Goal: Navigation & Orientation: Find specific page/section

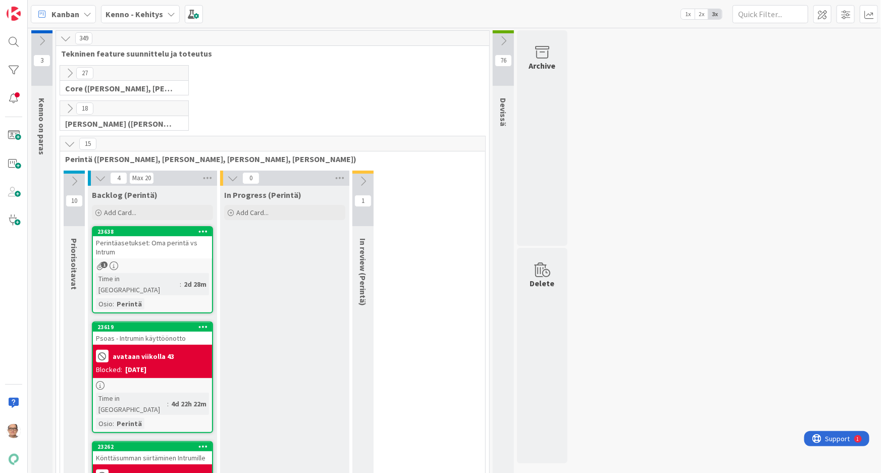
scroll to position [137, 0]
click at [168, 17] on icon at bounding box center [171, 14] width 8 height 8
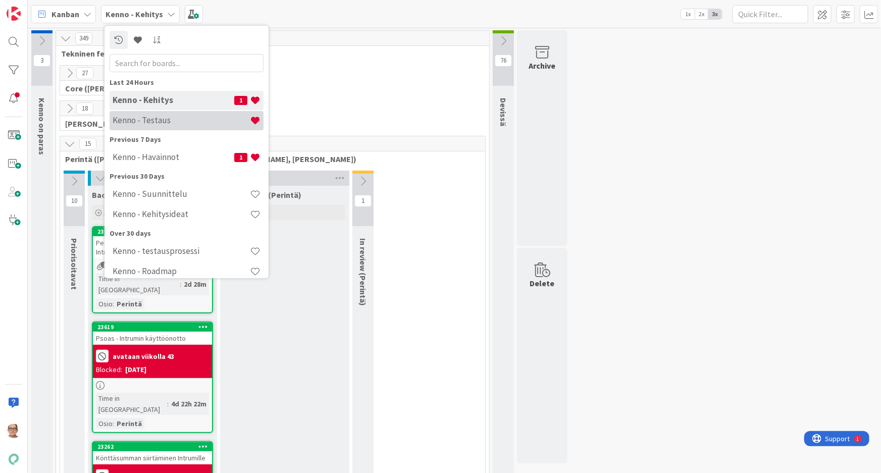
click at [170, 114] on div "Kenno - Testaus" at bounding box center [187, 120] width 154 height 19
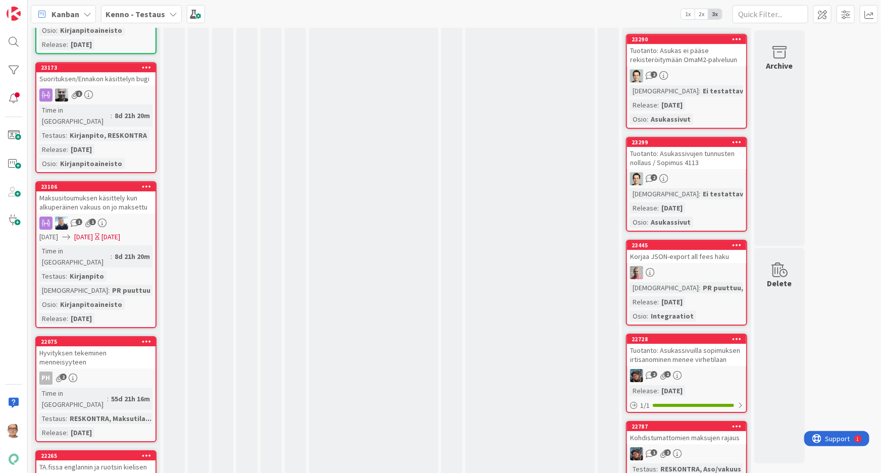
scroll to position [7434, 0]
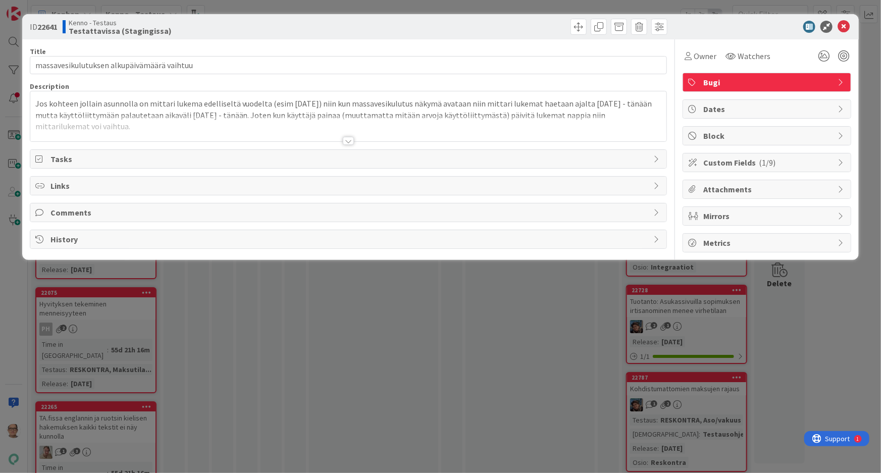
click at [345, 140] on div at bounding box center [348, 141] width 11 height 8
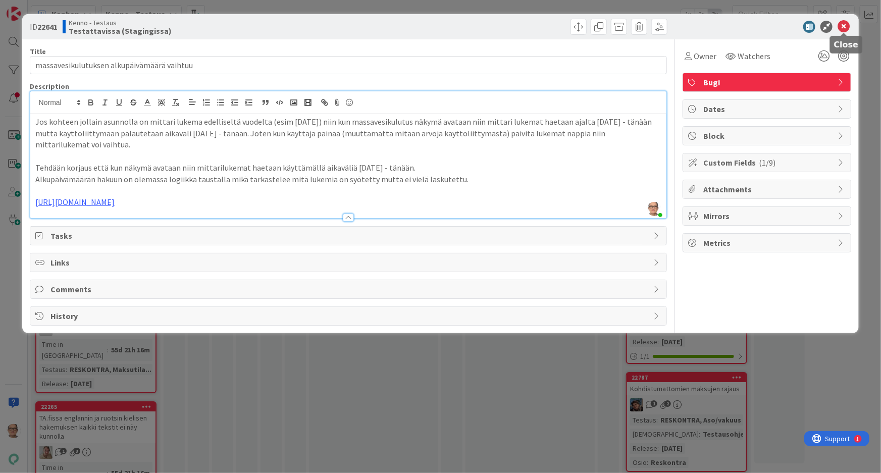
click at [845, 30] on icon at bounding box center [843, 27] width 12 height 12
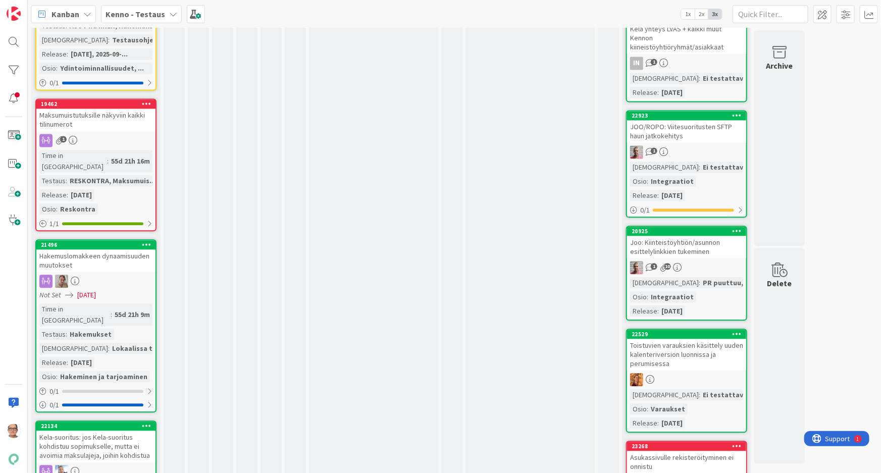
scroll to position [6838, 0]
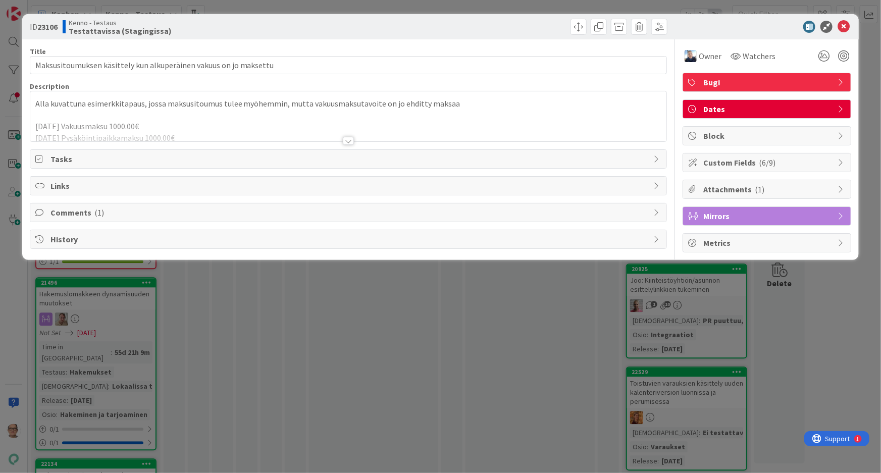
click at [347, 141] on div at bounding box center [348, 141] width 11 height 8
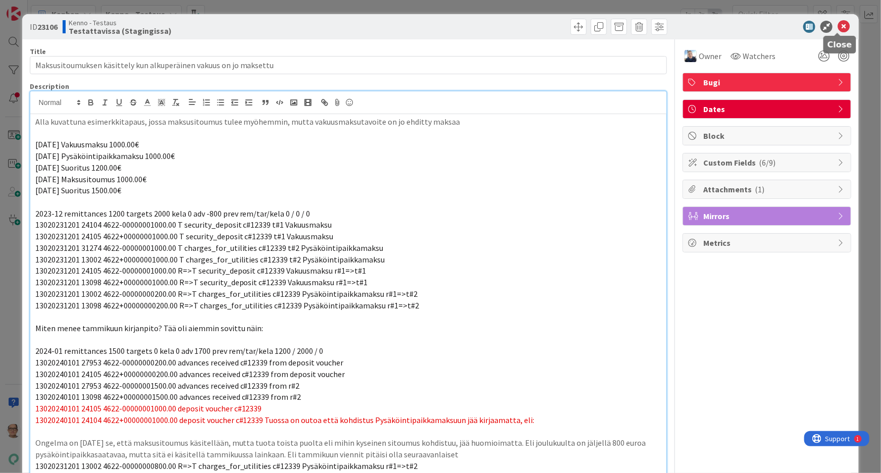
click at [837, 26] on icon at bounding box center [843, 27] width 12 height 12
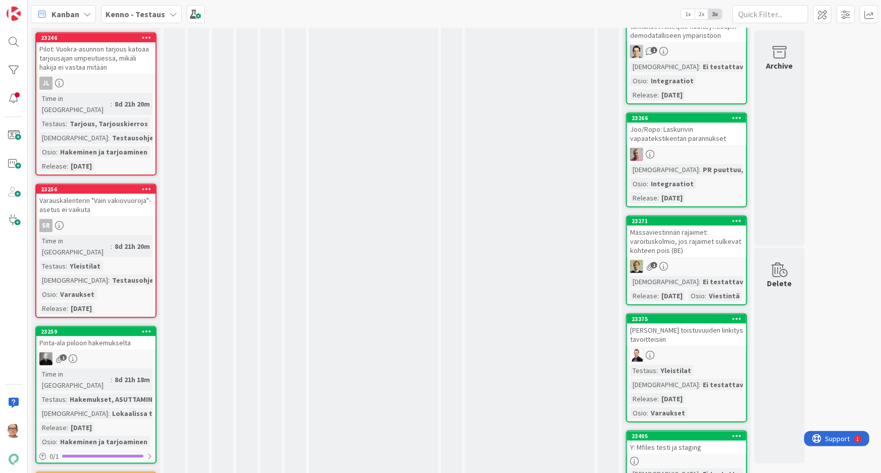
scroll to position [6012, 0]
